Goal: Find specific page/section: Find specific page/section

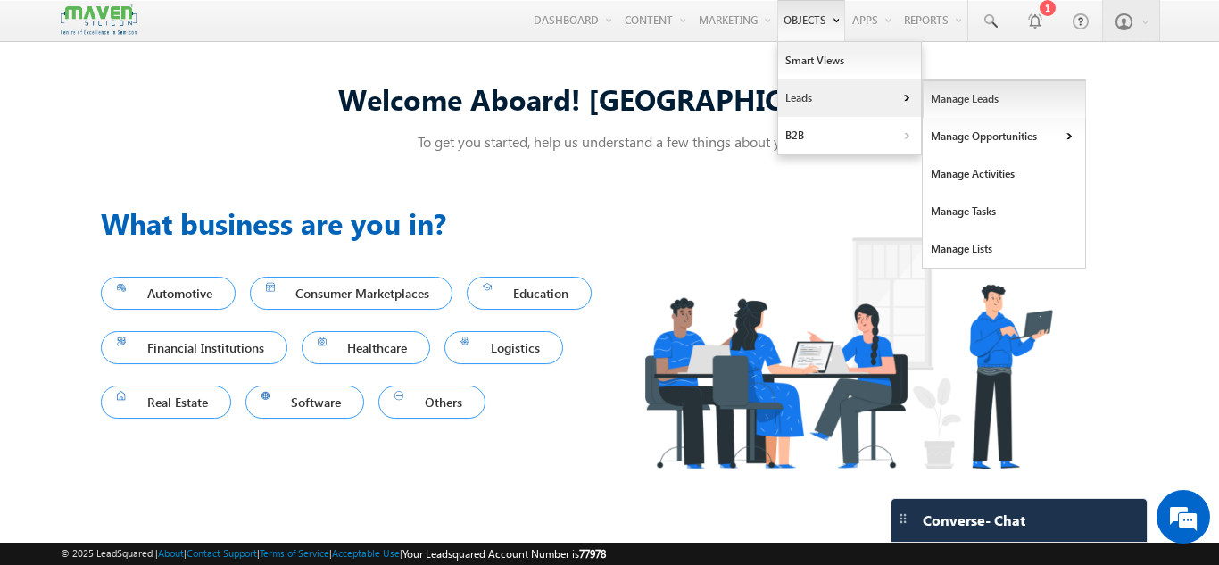
click at [981, 94] on link "Manage Leads" at bounding box center [1004, 98] width 163 height 37
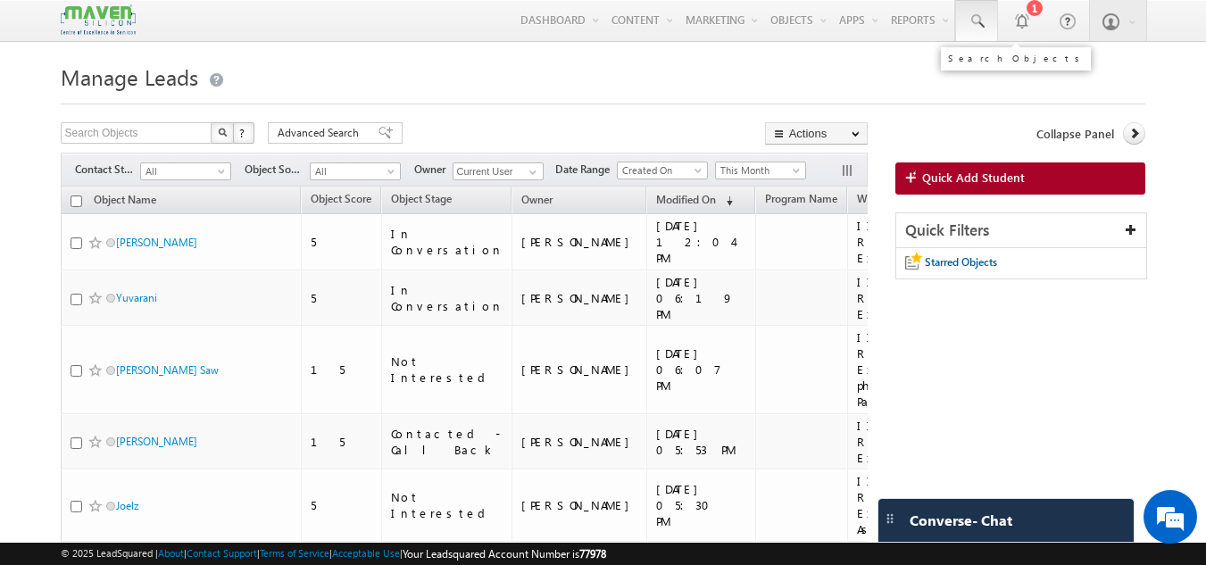
click at [985, 20] on span at bounding box center [977, 21] width 18 height 18
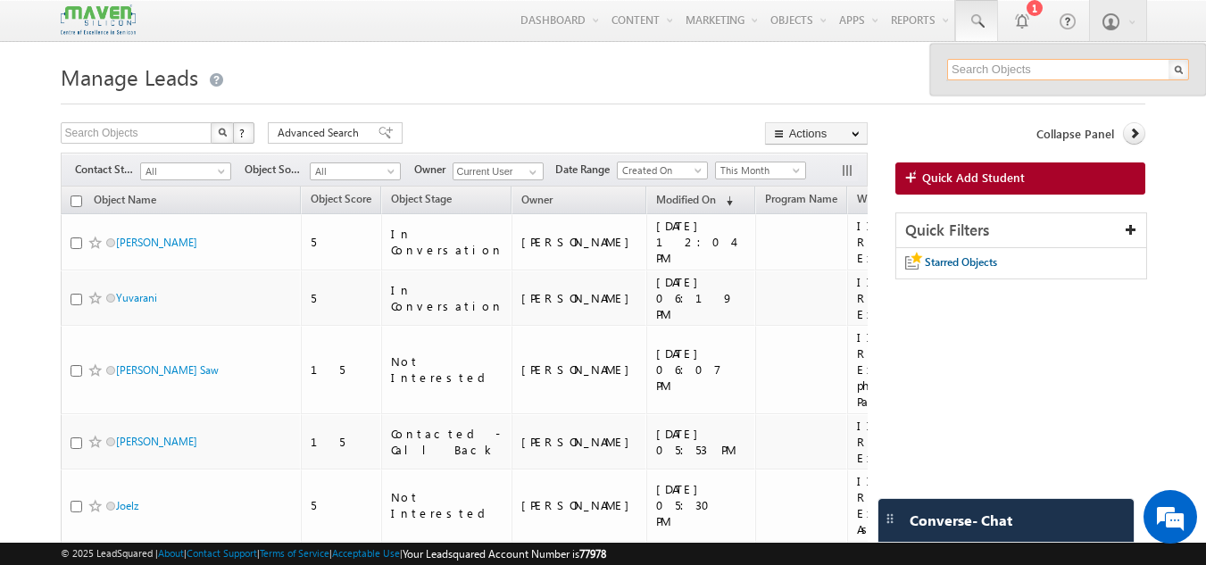
paste input "7204026289"
type input "7204026289"
